Goal: Transaction & Acquisition: Obtain resource

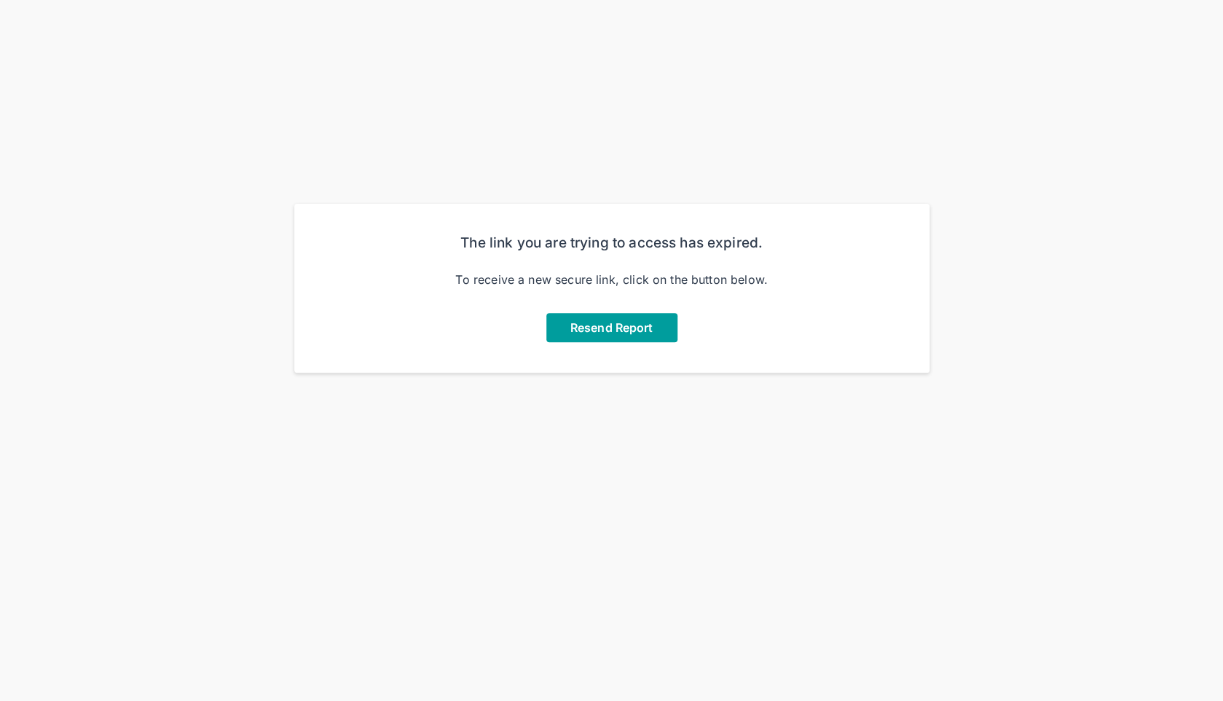
click at [626, 328] on span "Resend Report" at bounding box center [611, 327] width 82 height 15
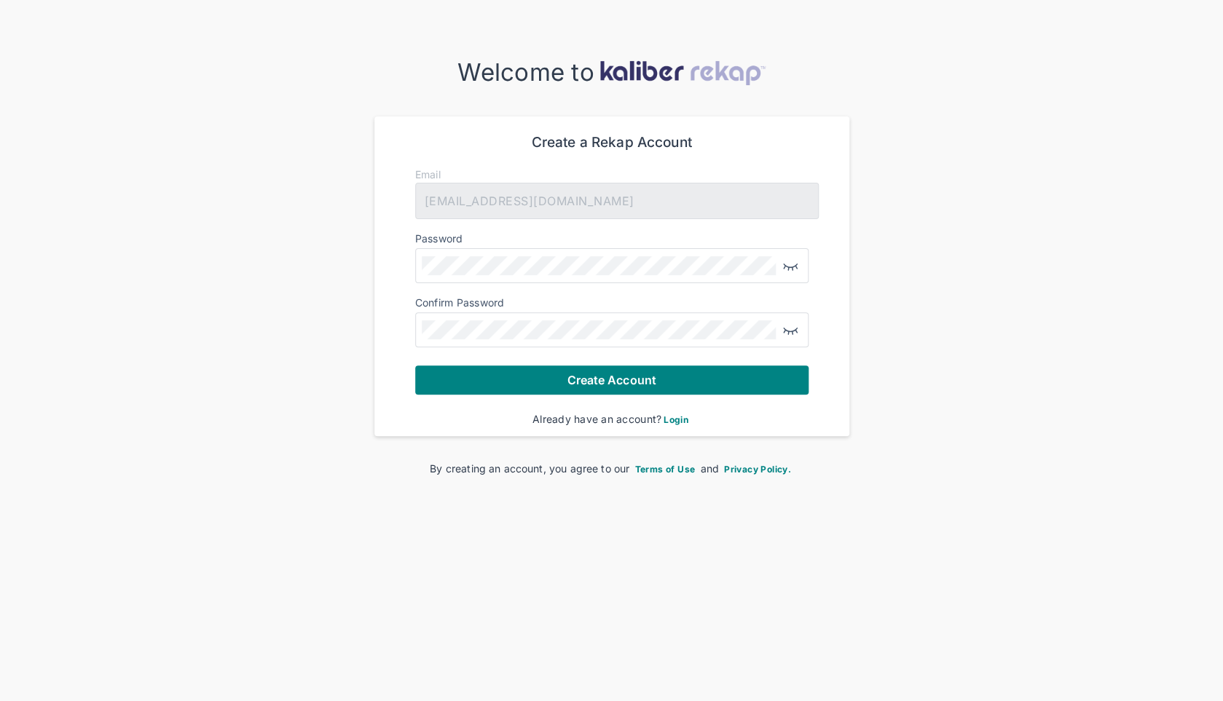
click at [404, 481] on div "Welcome to Create a Rekap Account Email jnschulz@gmail.com Password Confirm Pas…" at bounding box center [611, 279] width 1223 height 443
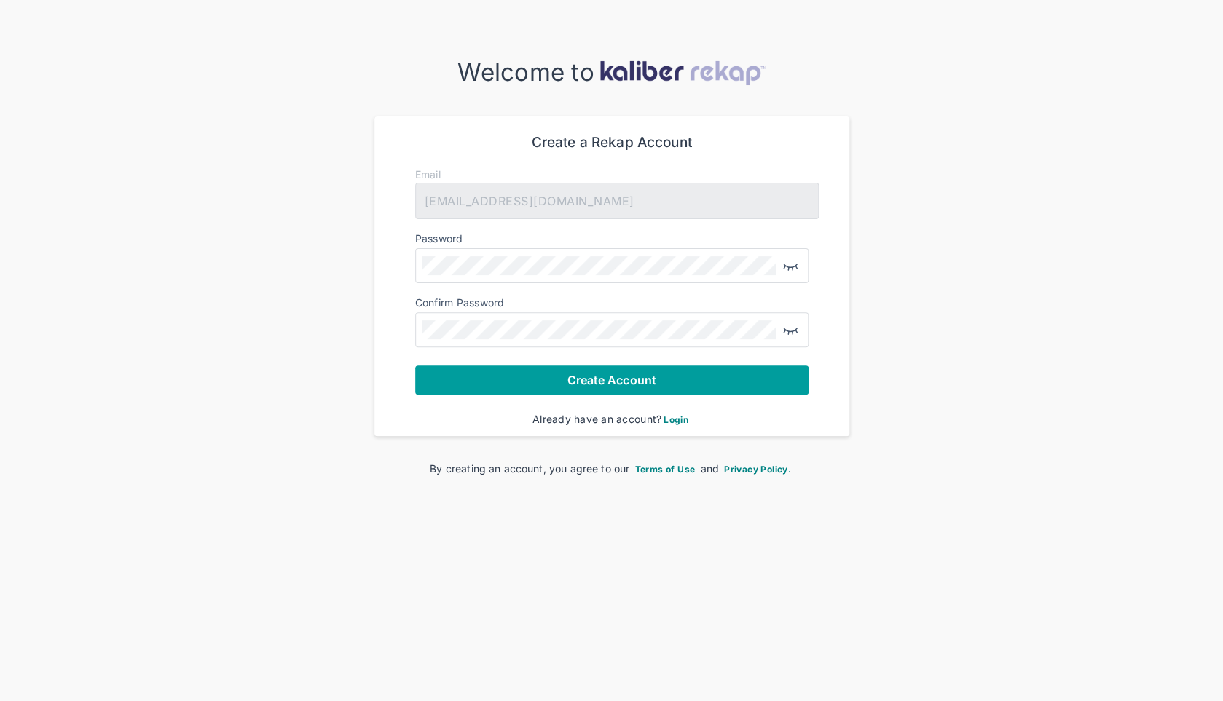
click at [488, 386] on button "Create Account" at bounding box center [611, 380] width 393 height 29
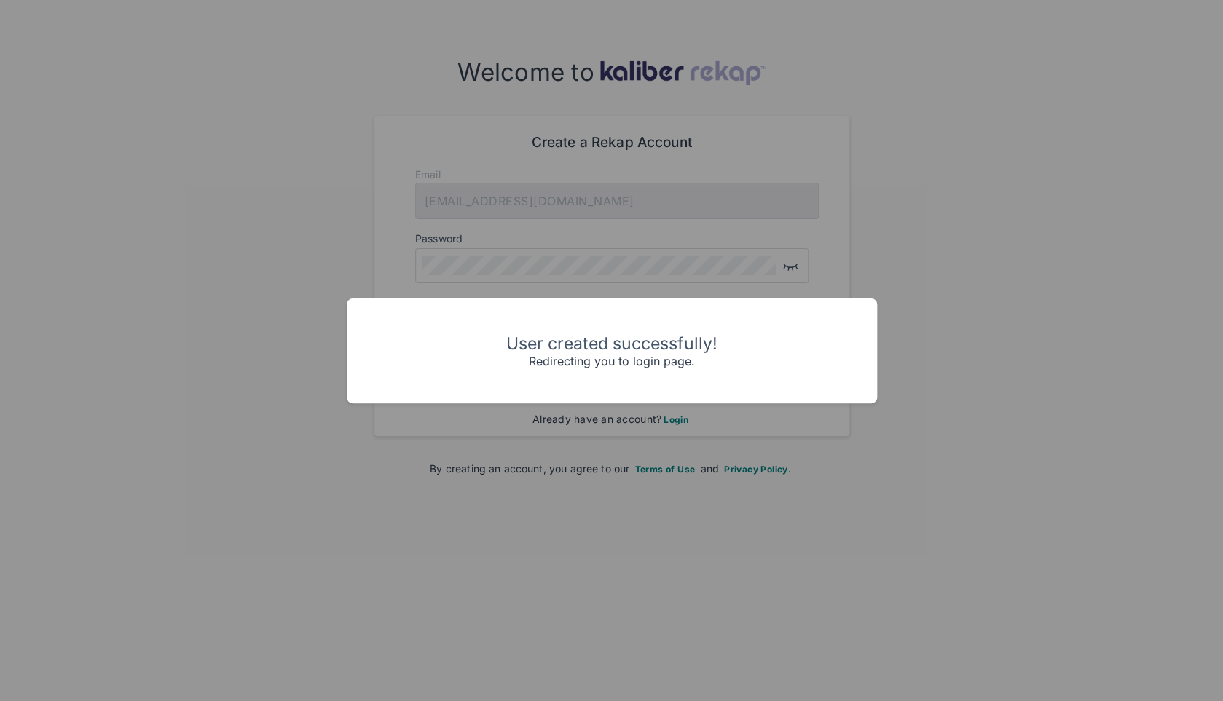
click at [1005, 410] on div "User created successfully! Redirecting you to login page." at bounding box center [611, 350] width 1223 height 701
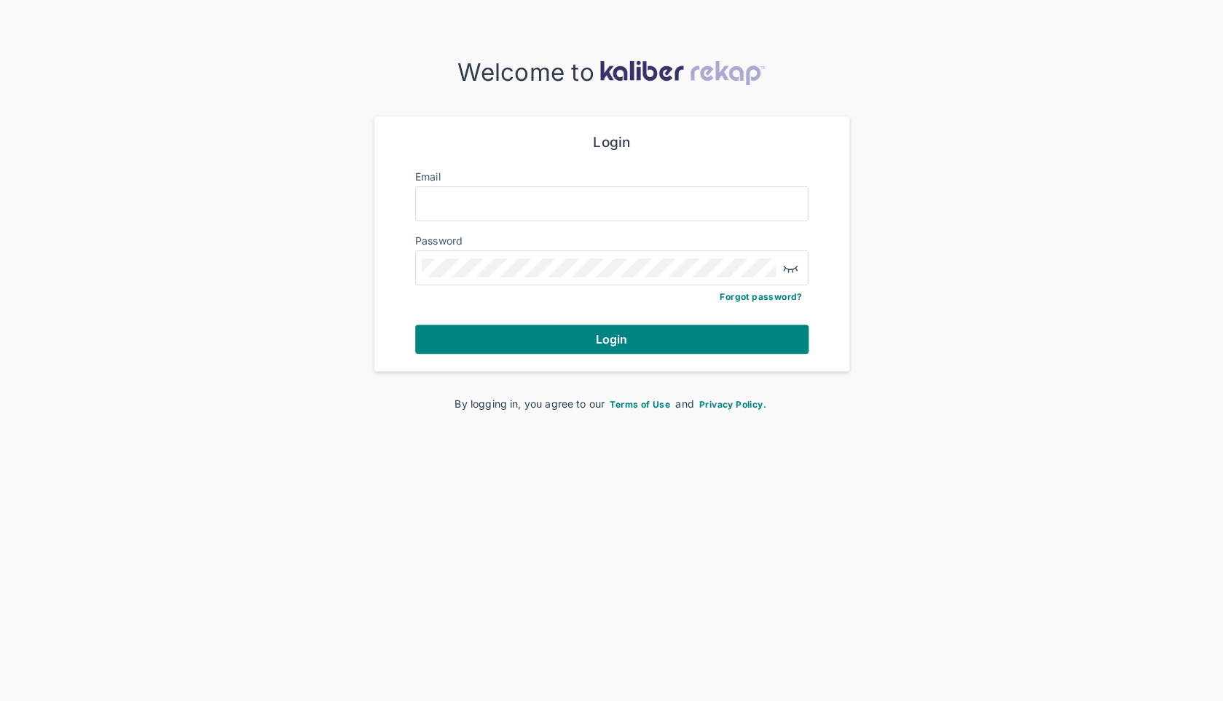
click at [808, 204] on div at bounding box center [808, 204] width 0 height 0
type input "**********"
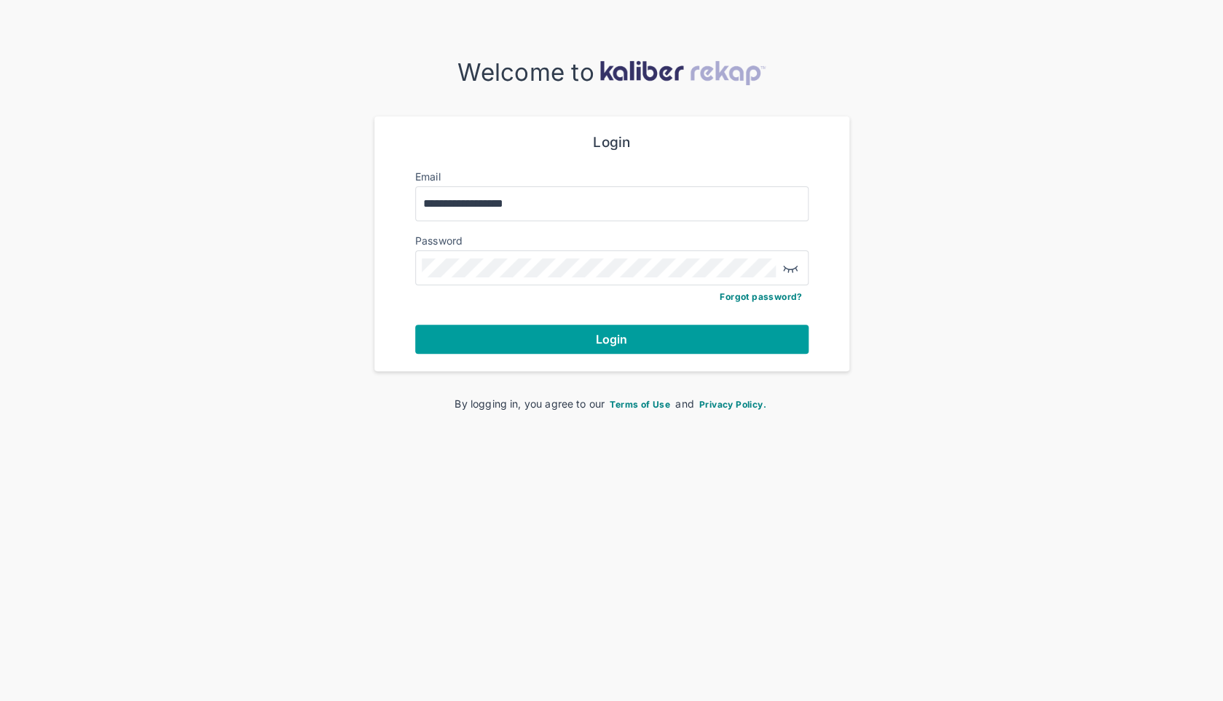
click at [622, 332] on span "Login" at bounding box center [612, 339] width 32 height 15
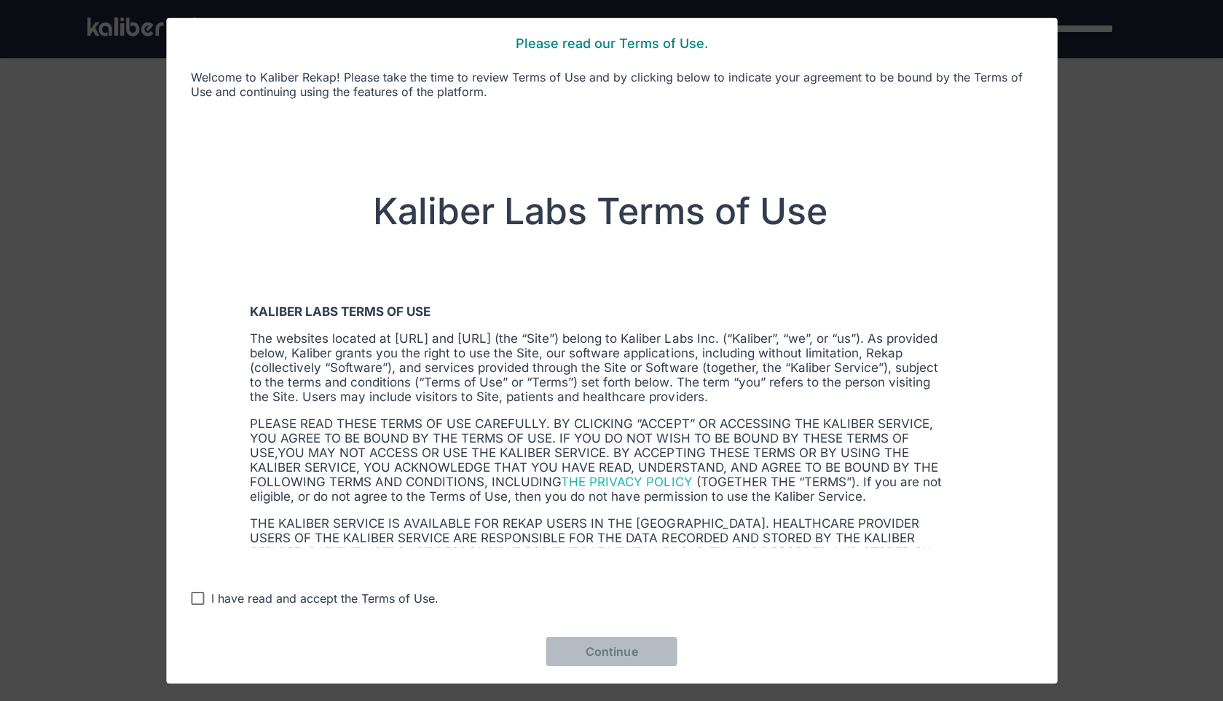
click at [403, 603] on div "I have read and accept the Terms of Use." at bounding box center [324, 598] width 227 height 15
click at [580, 645] on button "Continue" at bounding box center [610, 651] width 131 height 29
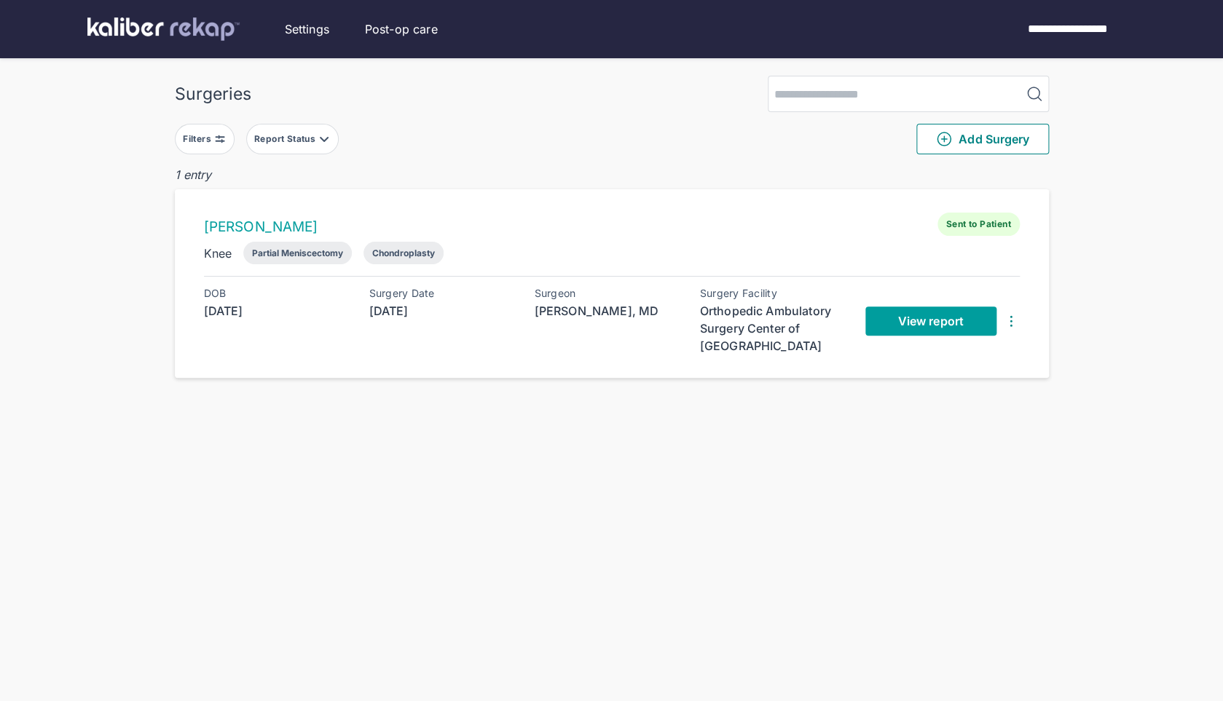
click at [917, 320] on span "View report" at bounding box center [930, 321] width 66 height 15
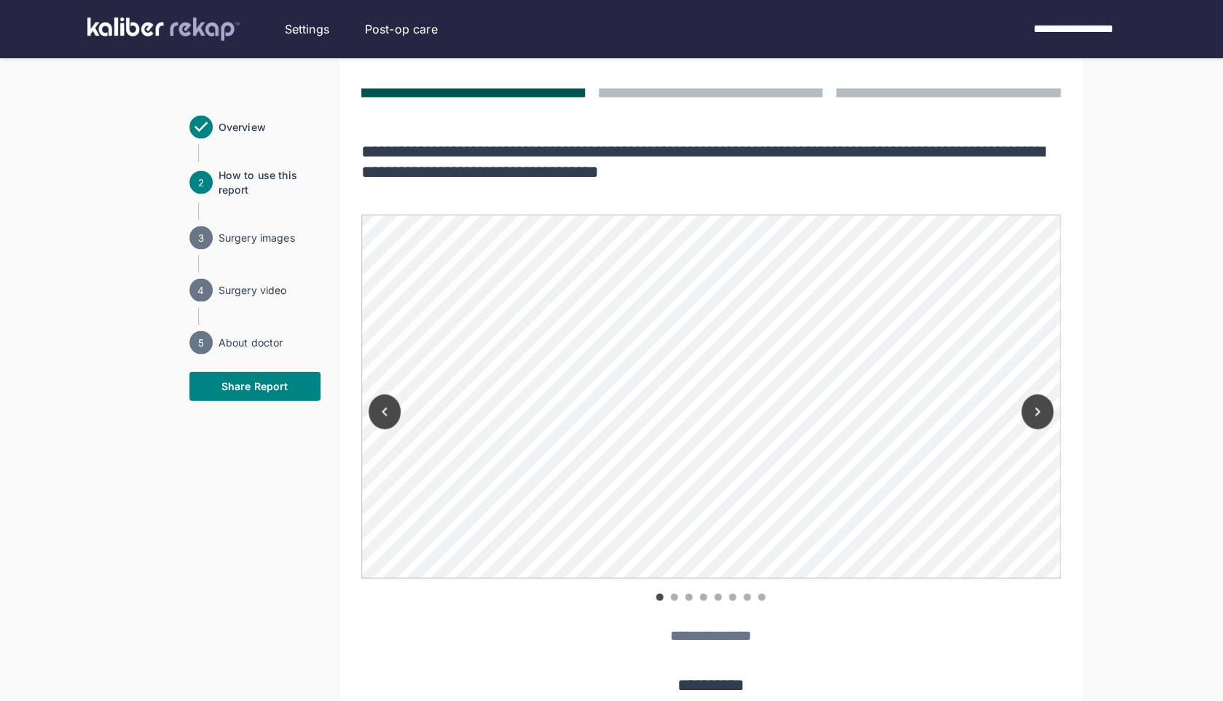
scroll to position [1167, 0]
click at [1043, 402] on icon "Next" at bounding box center [1036, 410] width 17 height 17
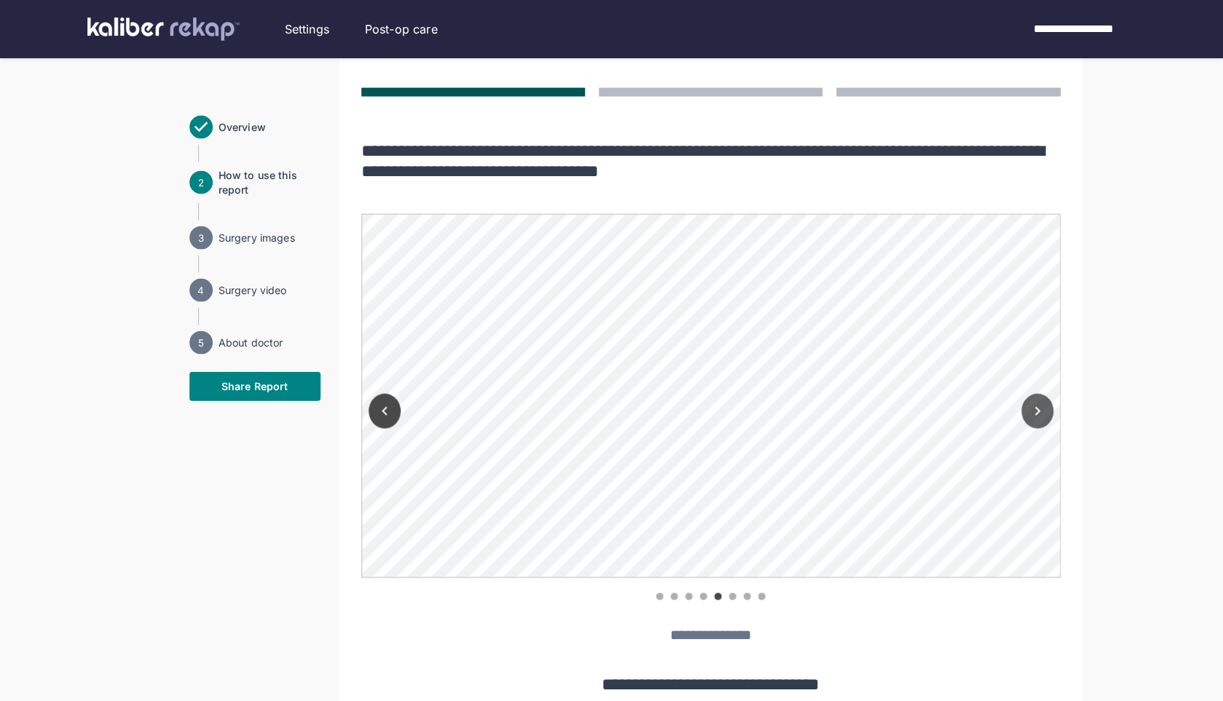
click at [1043, 402] on icon "Next" at bounding box center [1036, 410] width 17 height 17
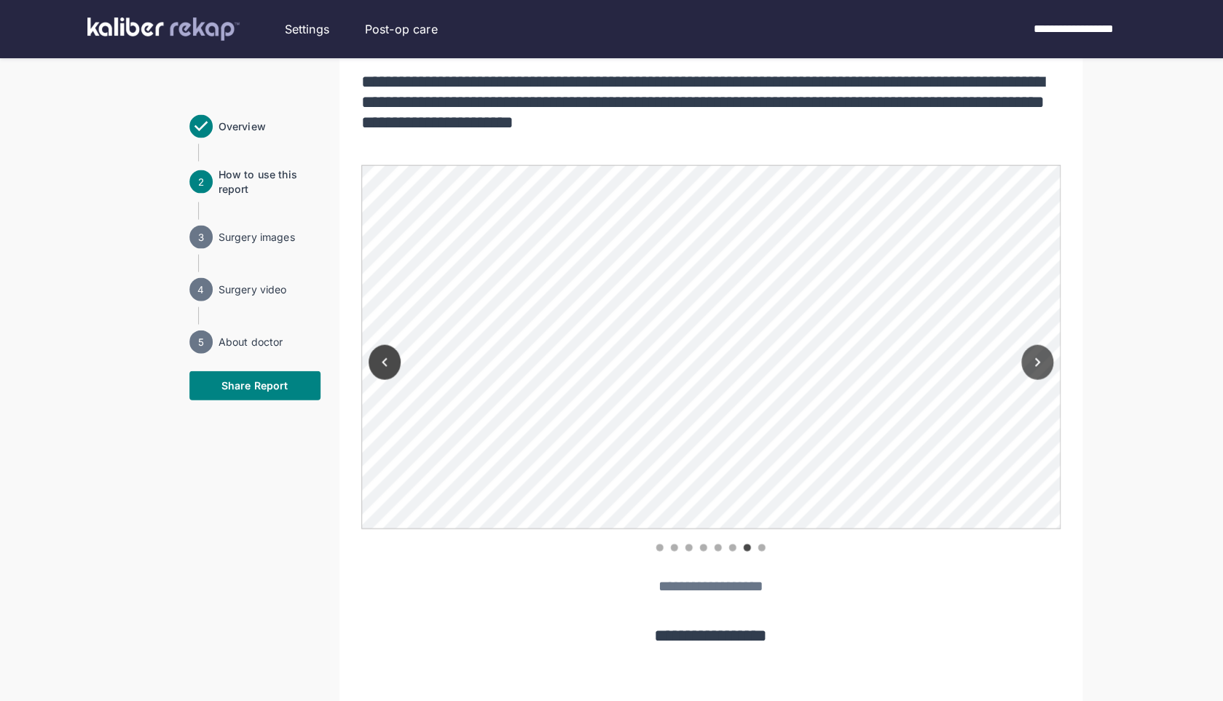
scroll to position [1246, 0]
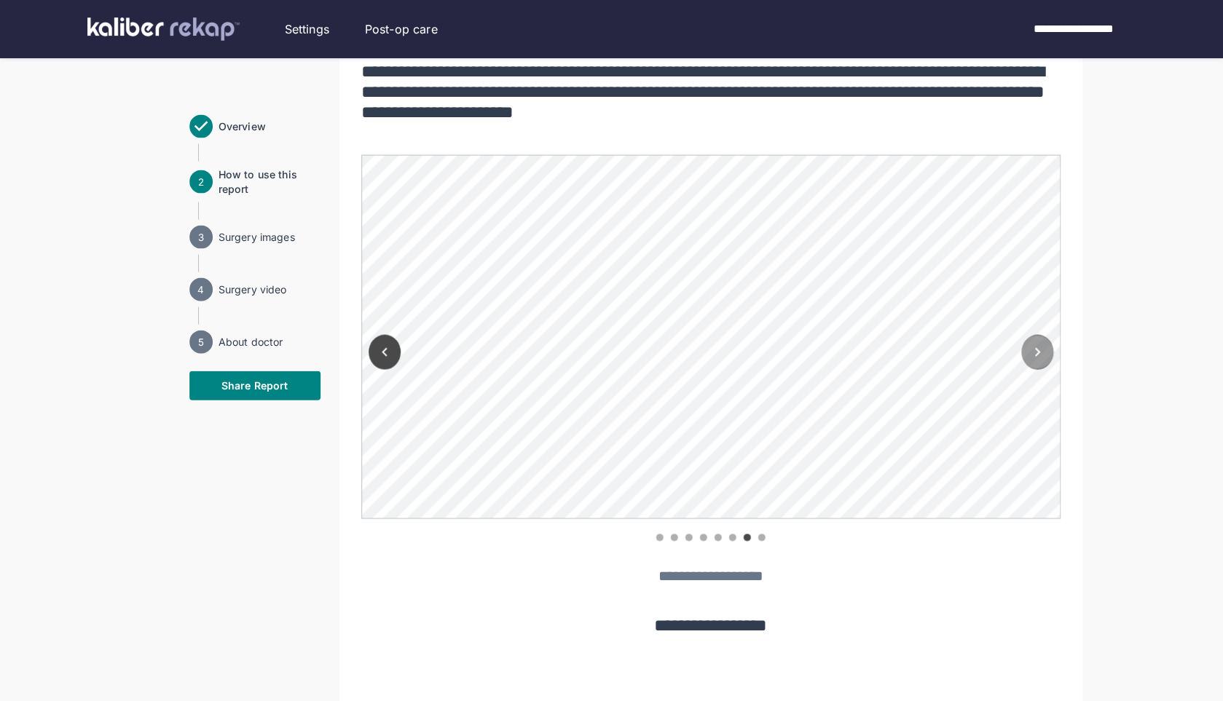
click at [1037, 348] on icon "Next" at bounding box center [1036, 352] width 5 height 9
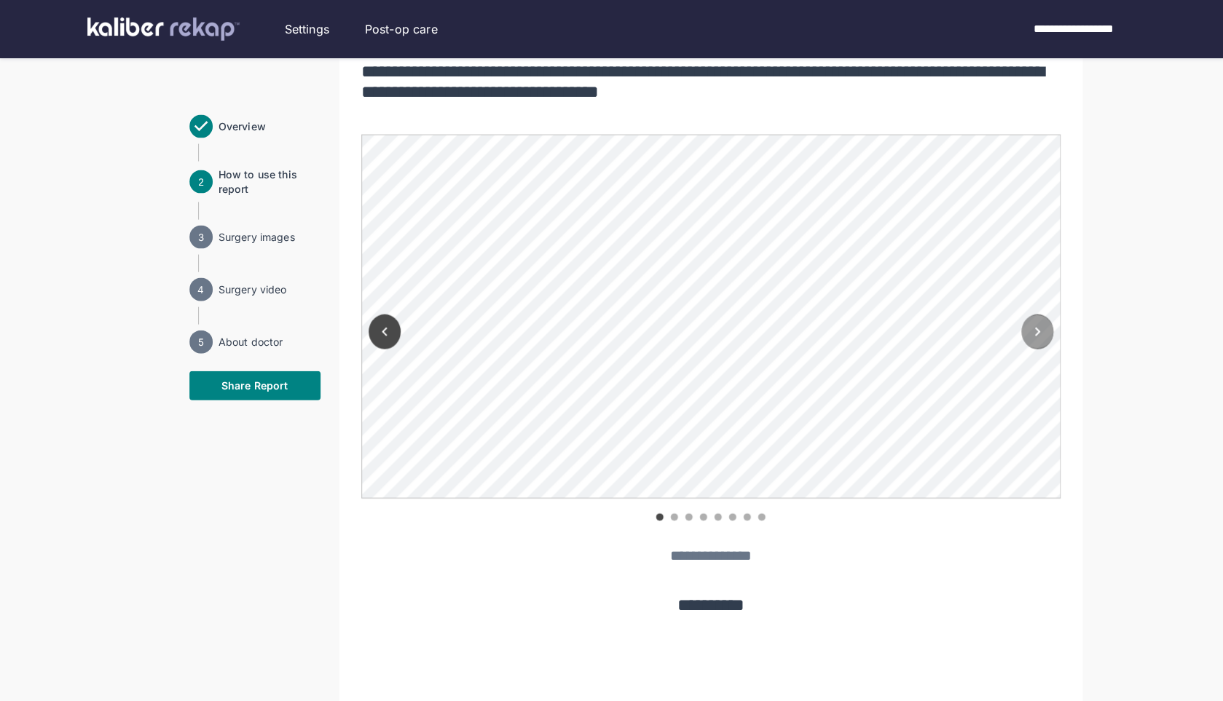
click at [1037, 328] on icon "Next" at bounding box center [1036, 332] width 5 height 9
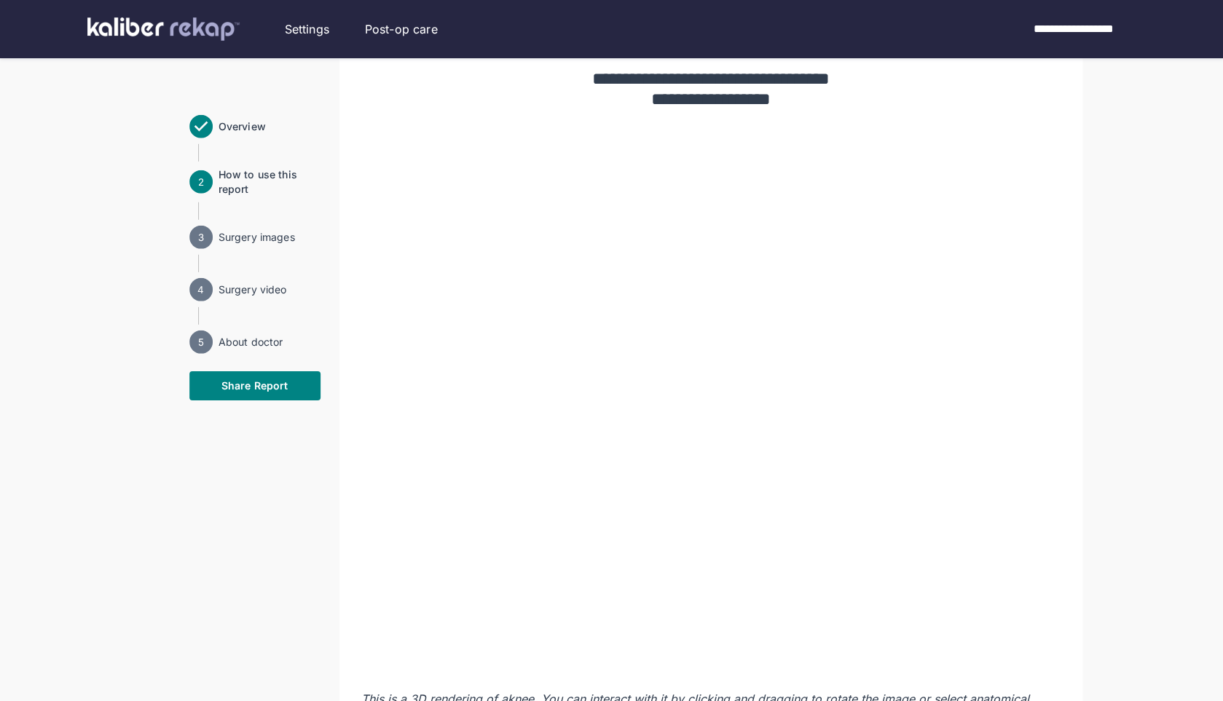
scroll to position [1773, 0]
